Goal: Task Accomplishment & Management: Use online tool/utility

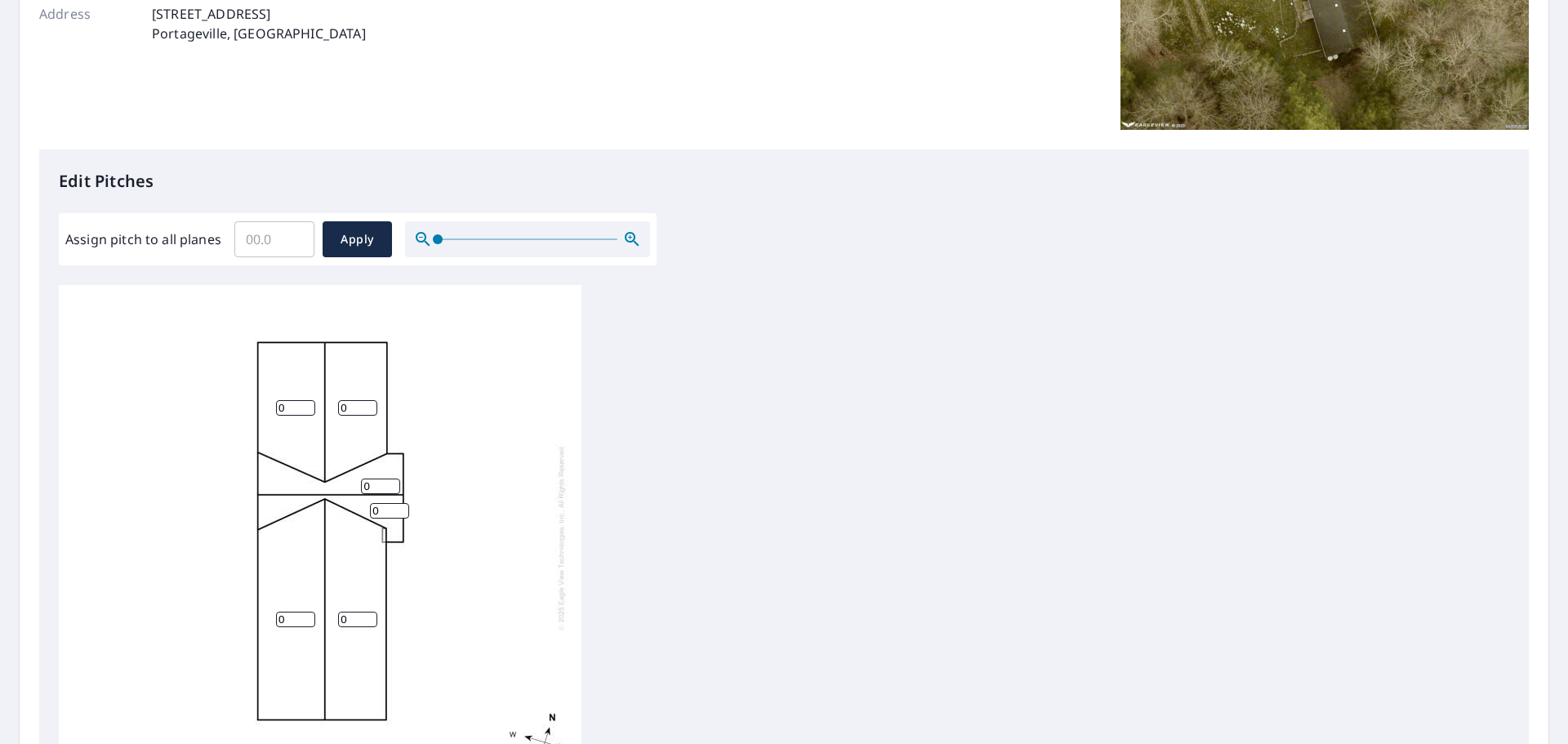
scroll to position [326, 0]
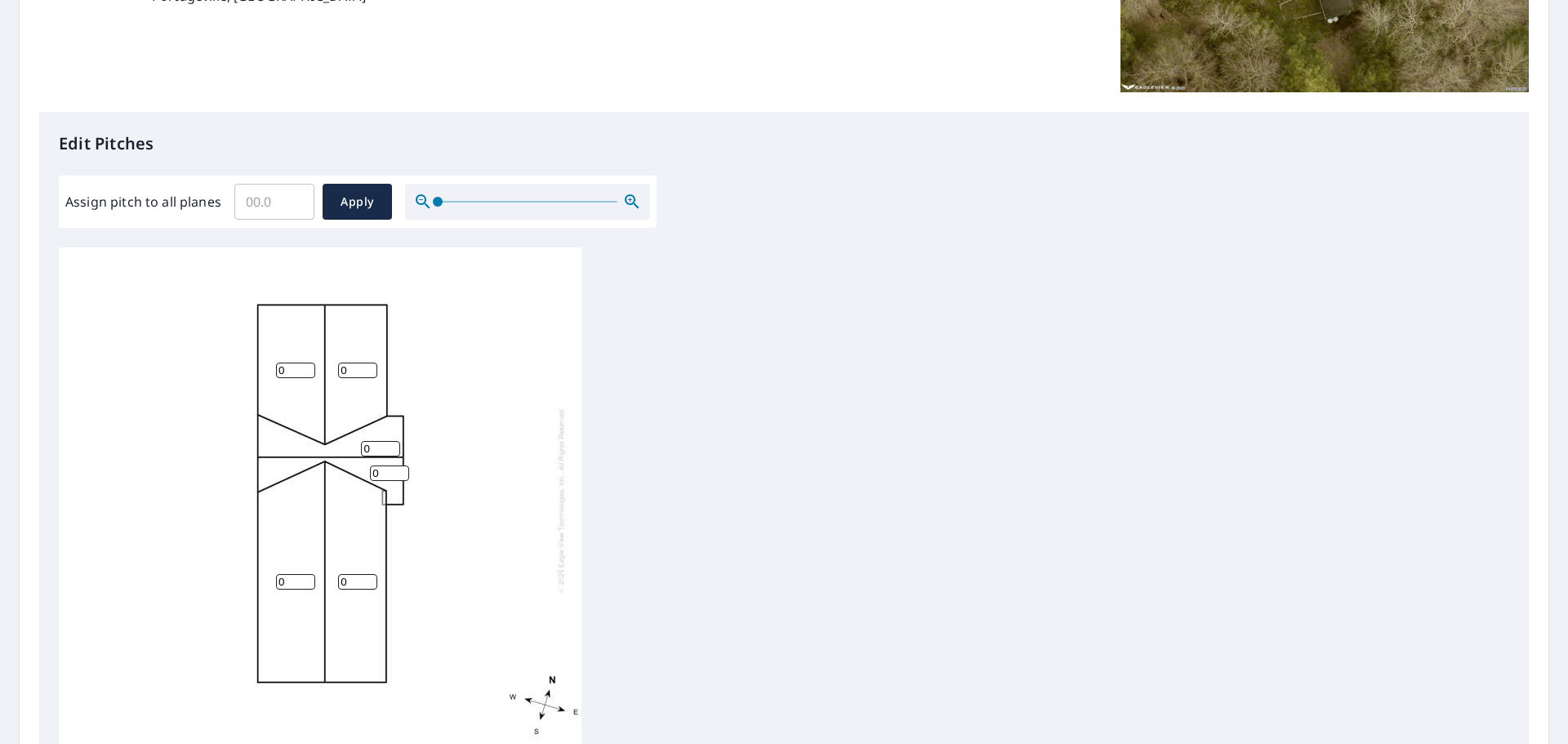
click at [359, 362] on input "0" at bounding box center [358, 370] width 39 height 16
type input "4"
click at [280, 362] on input "0" at bounding box center [296, 370] width 39 height 16
type input "4"
click at [393, 441] on input "1" at bounding box center [381, 448] width 39 height 16
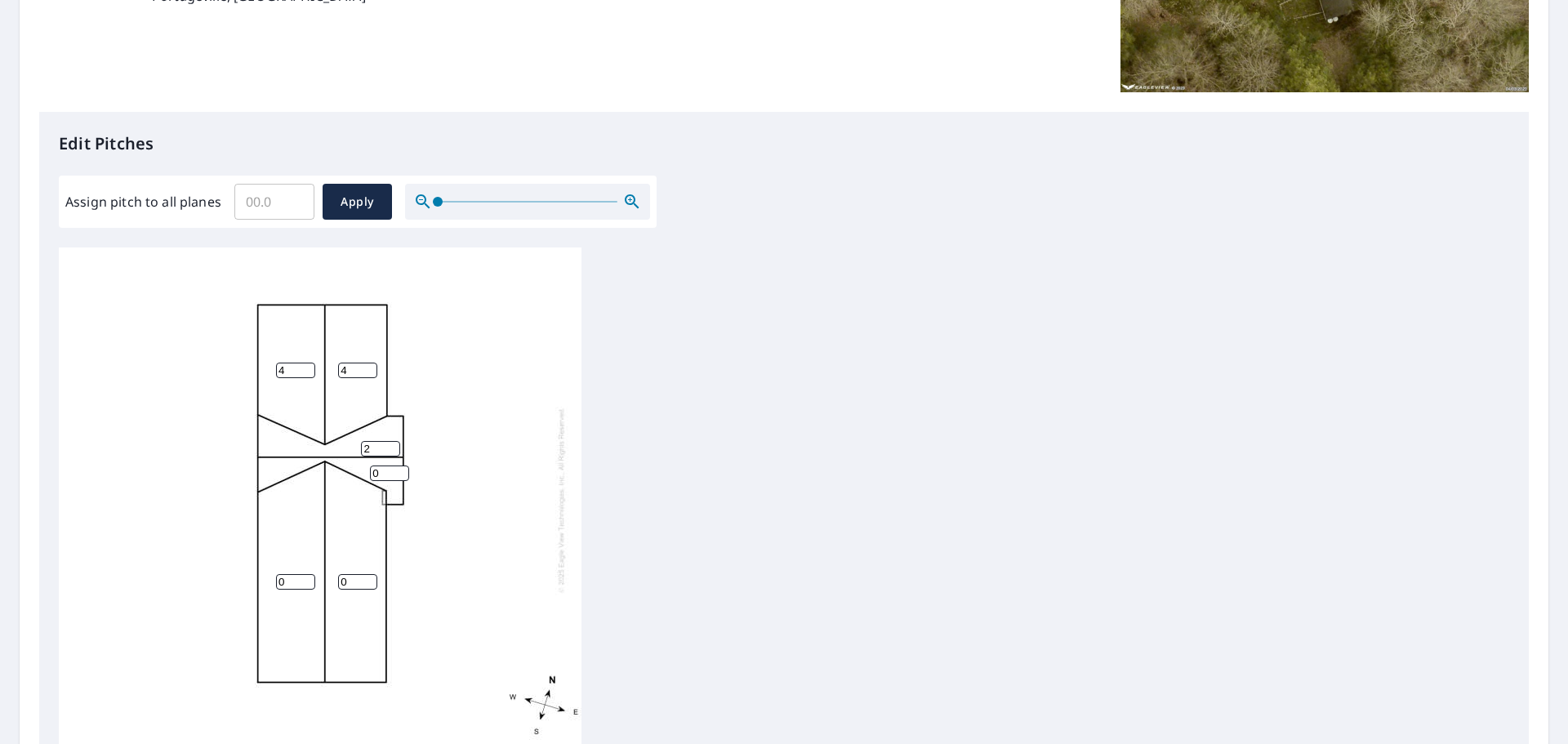
click at [393, 441] on input "2" at bounding box center [381, 448] width 39 height 16
click at [392, 441] on input "3" at bounding box center [381, 448] width 39 height 16
type input "4"
click at [392, 441] on input "4" at bounding box center [381, 448] width 39 height 16
click at [400, 466] on input "1" at bounding box center [389, 473] width 39 height 16
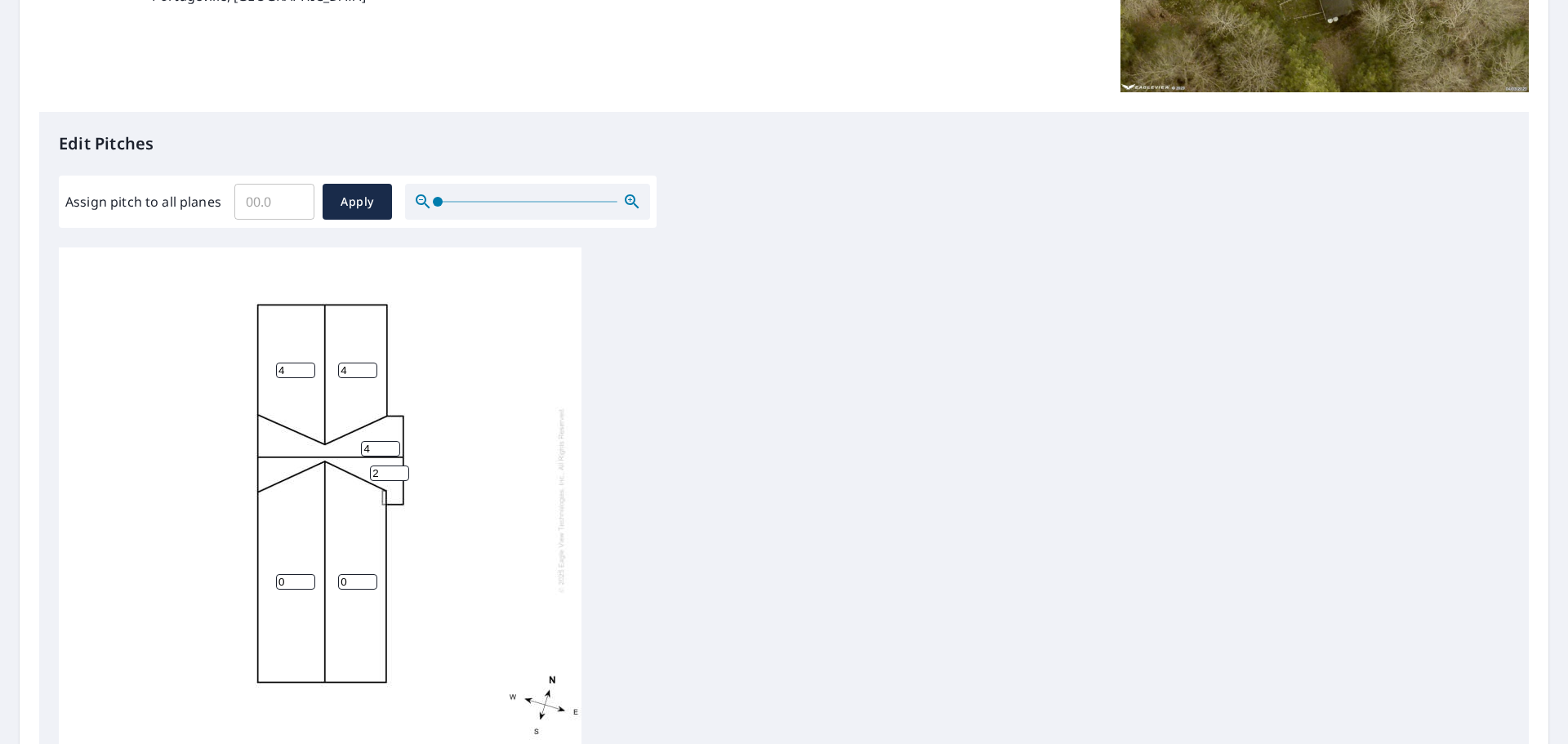
click at [400, 466] on input "2" at bounding box center [389, 473] width 39 height 16
click at [400, 466] on input "3" at bounding box center [389, 473] width 39 height 16
type input "4"
click at [400, 466] on input "4" at bounding box center [389, 473] width 39 height 16
click at [369, 561] on div "0 0 4 4 4 4" at bounding box center [320, 499] width 522 height 513
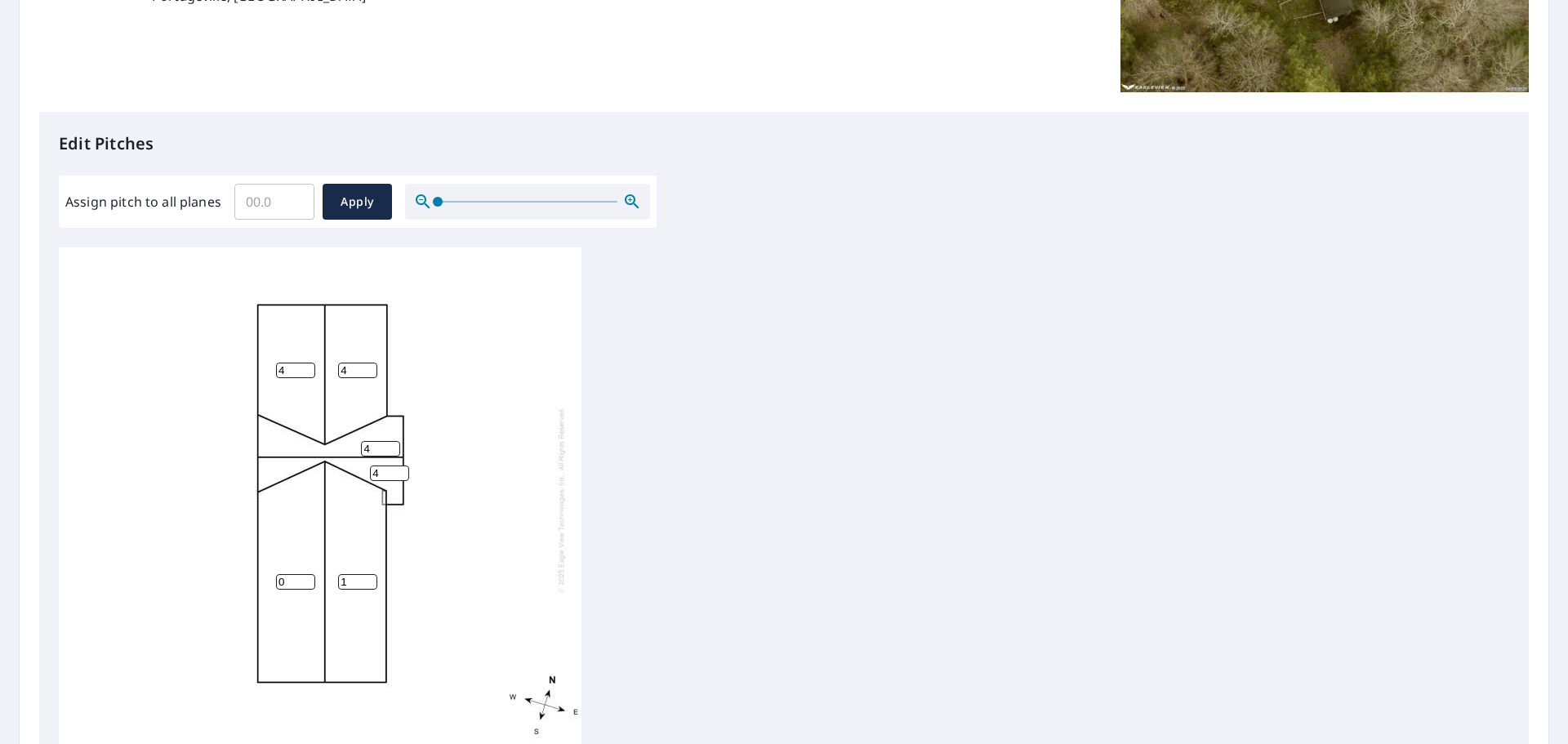
click at [368, 574] on input "1" at bounding box center [358, 581] width 39 height 16
click at [368, 574] on input "2" at bounding box center [358, 581] width 39 height 16
click at [368, 574] on input "3" at bounding box center [358, 581] width 39 height 16
type input "4"
click at [368, 574] on input "4" at bounding box center [358, 581] width 39 height 16
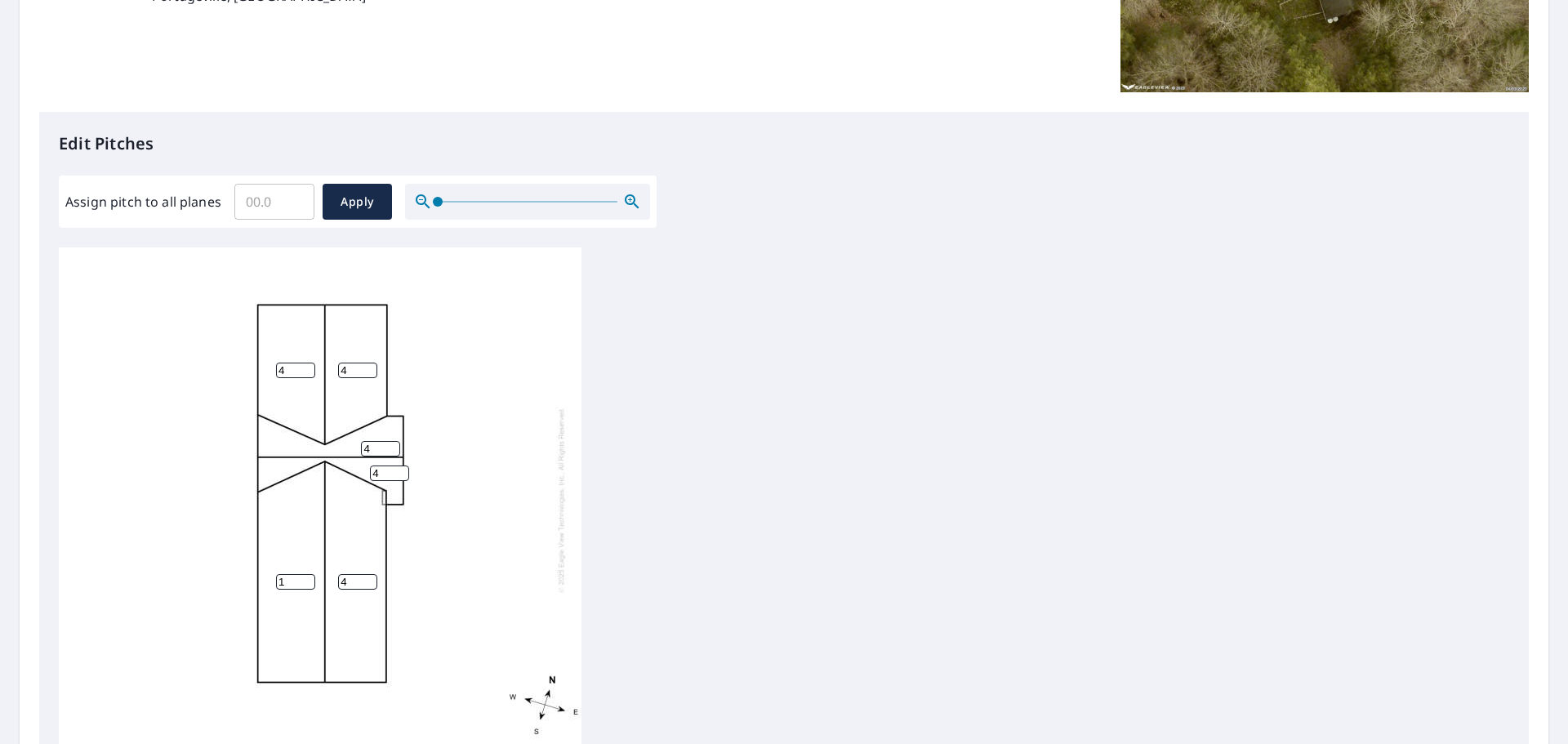
click at [307, 574] on input "1" at bounding box center [296, 581] width 39 height 16
click at [307, 574] on input "2" at bounding box center [296, 581] width 39 height 16
click at [307, 574] on input "3" at bounding box center [296, 581] width 39 height 16
type input "4"
click at [307, 574] on input "4" at bounding box center [296, 581] width 39 height 16
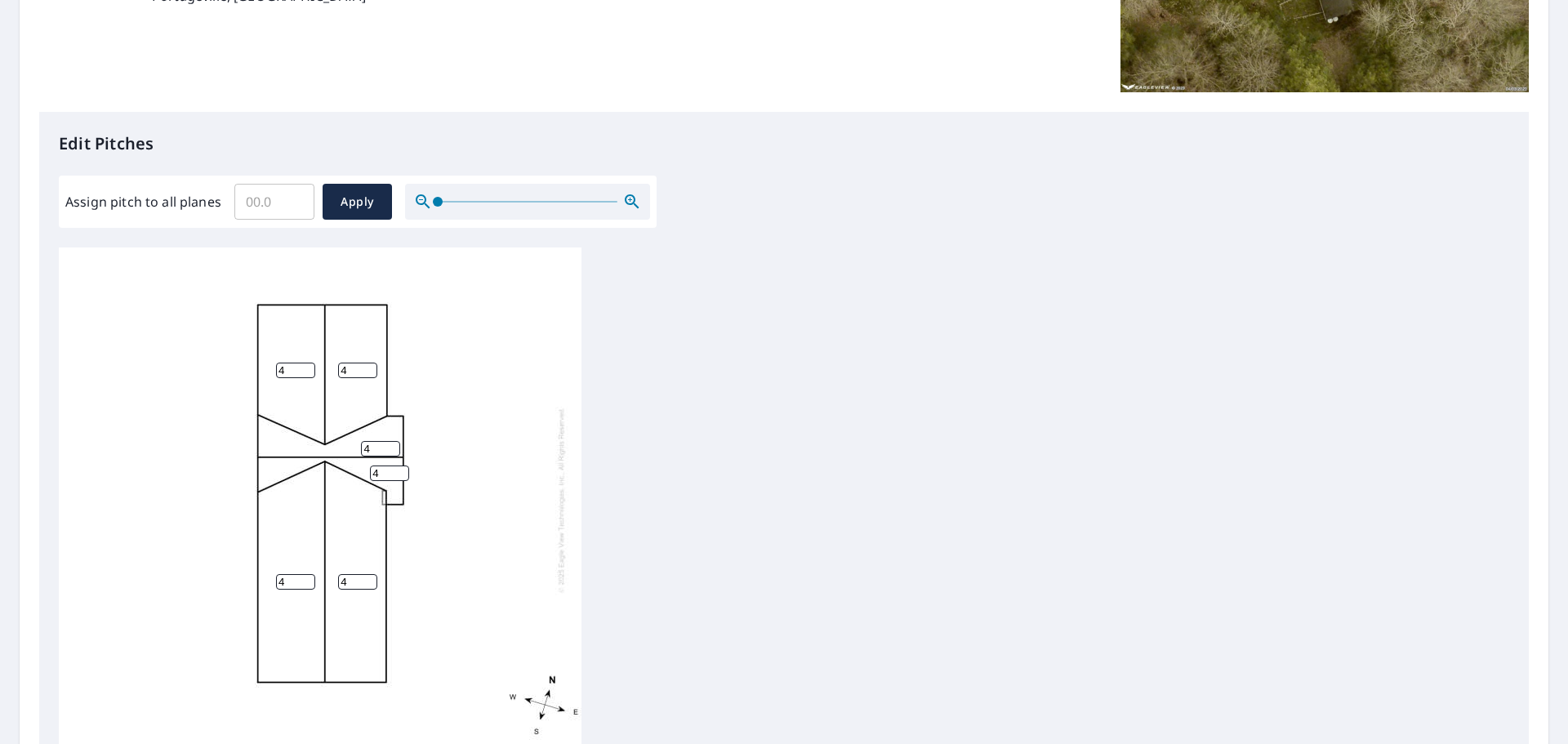
click at [514, 462] on div "4 4 4 4 4 4" at bounding box center [320, 499] width 522 height 513
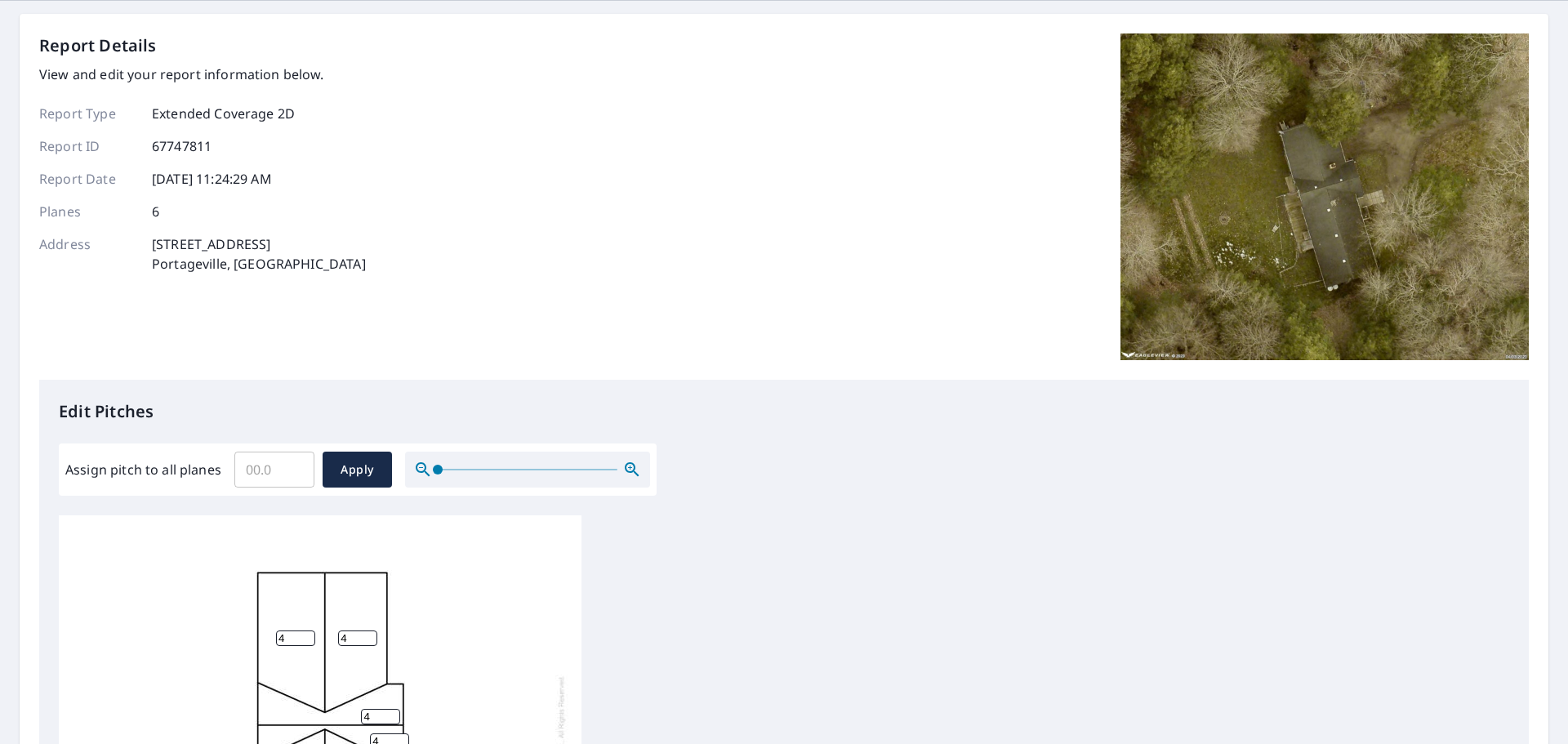
scroll to position [0, 0]
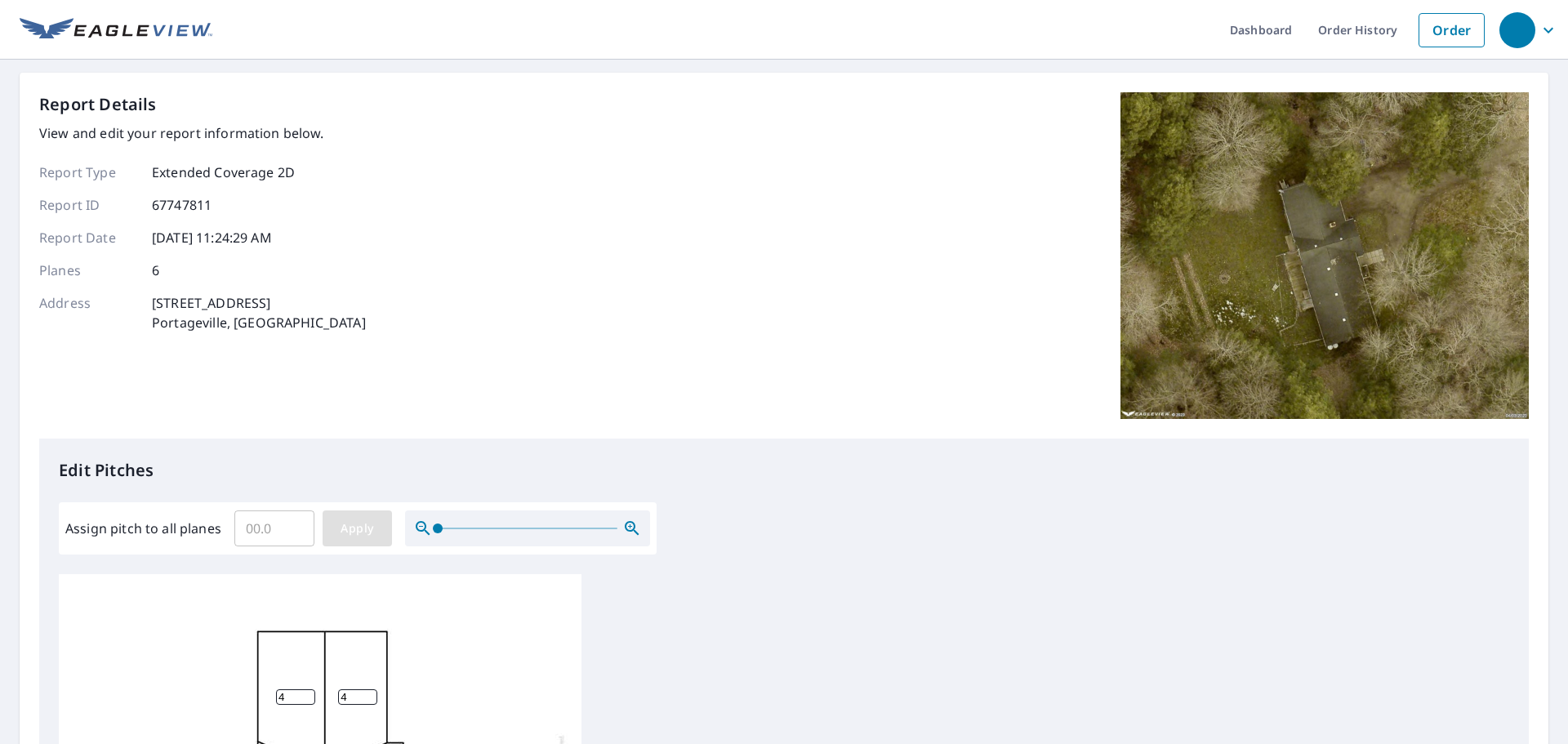
click at [353, 515] on button "Apply" at bounding box center [357, 528] width 69 height 36
